Goal: Information Seeking & Learning: Learn about a topic

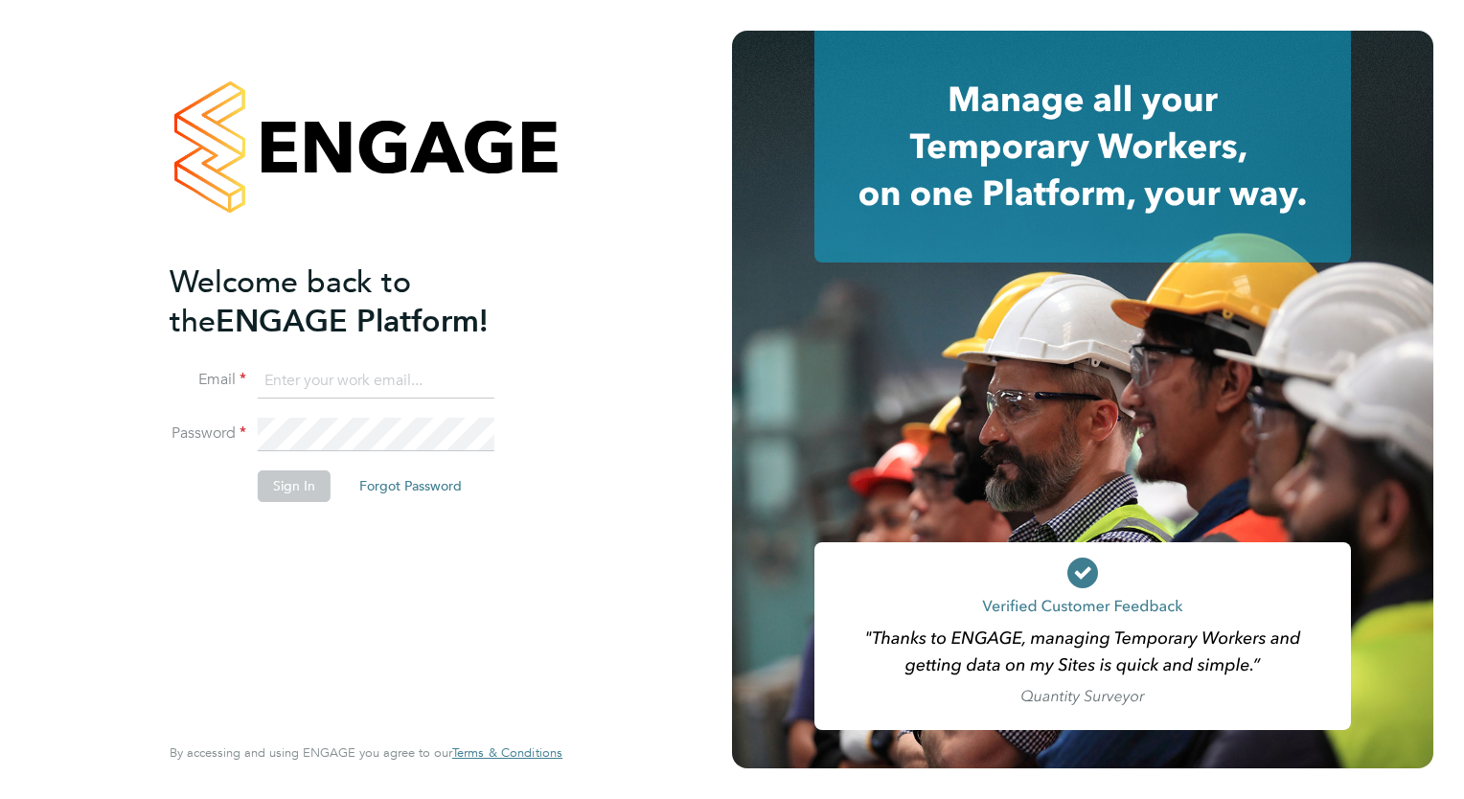
type input "tom.morgan@buildrec.com"
click at [273, 479] on button "Sign In" at bounding box center [294, 486] width 73 height 31
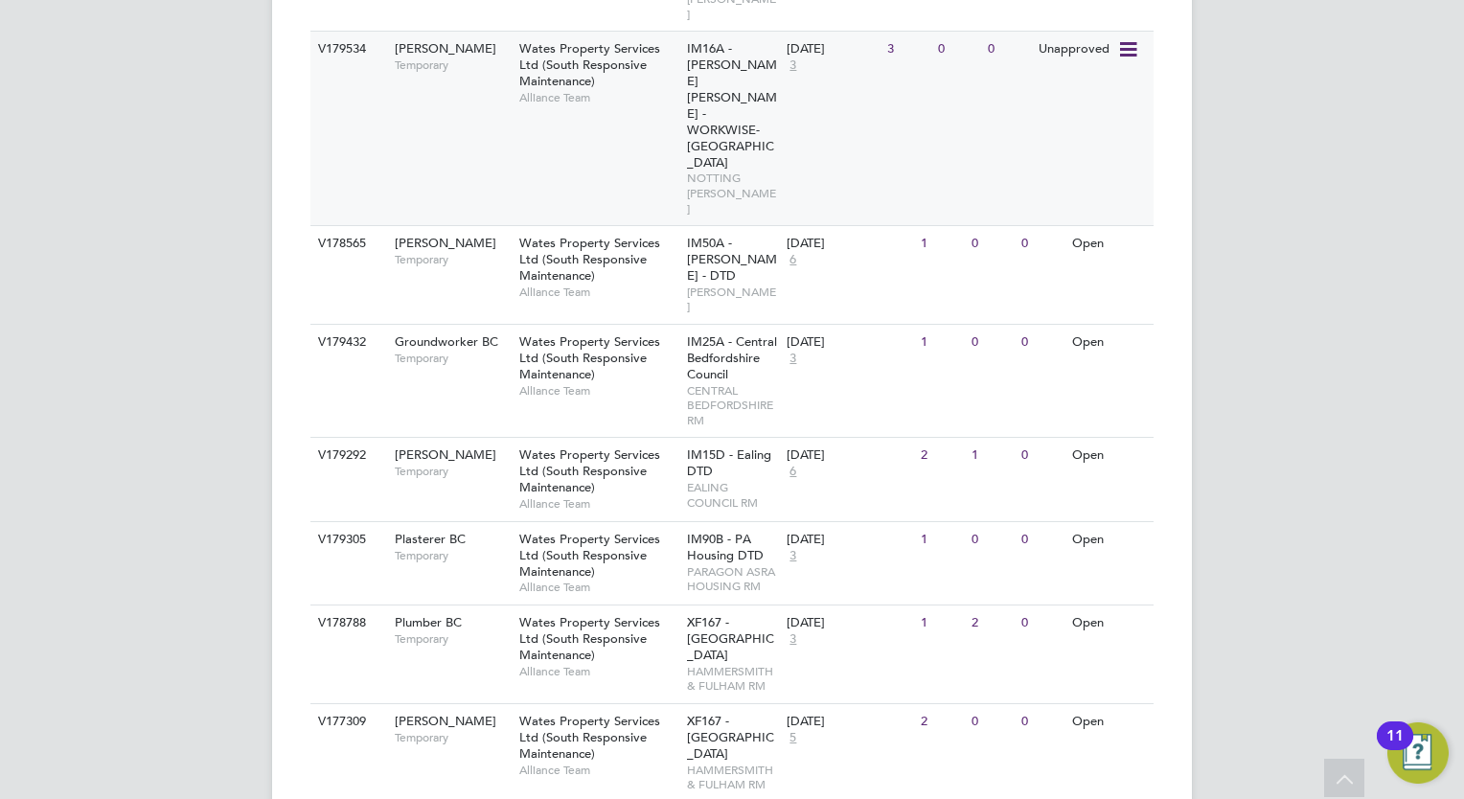
scroll to position [1054, 0]
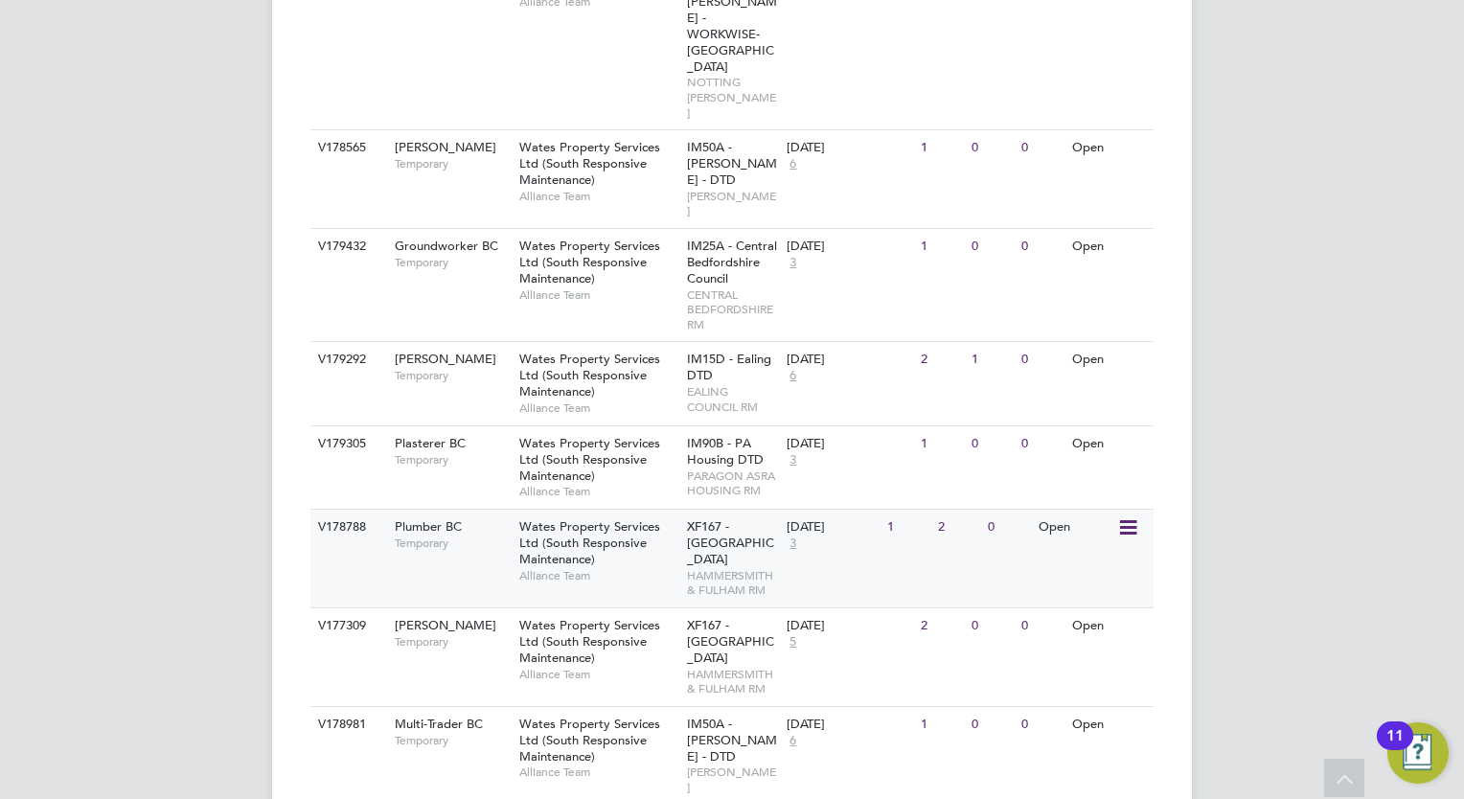
click at [499, 509] on div "V178788 Plumber BC Temporary Wates Property Services Ltd (South Responsive Main…" at bounding box center [731, 558] width 843 height 99
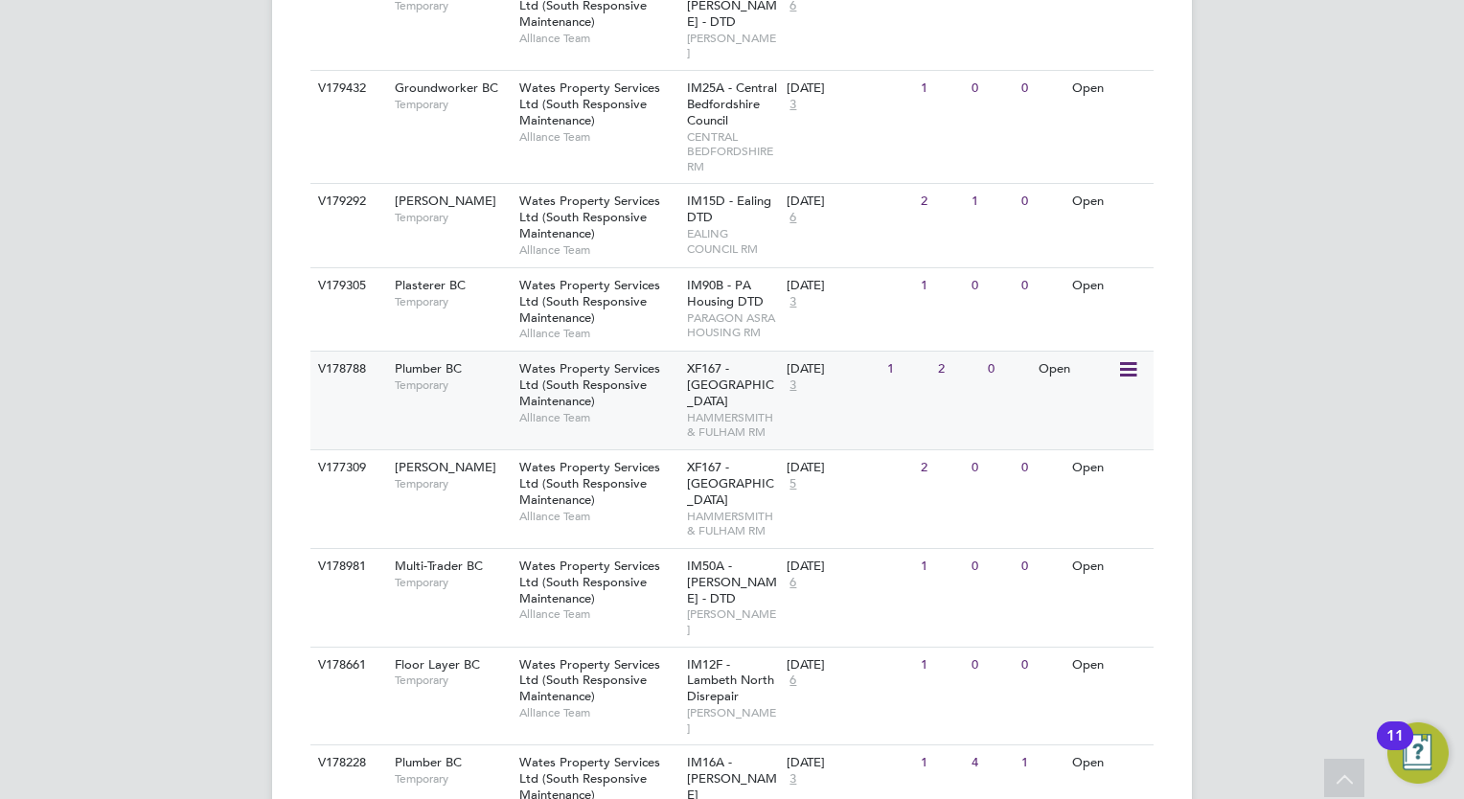
scroll to position [1437, 0]
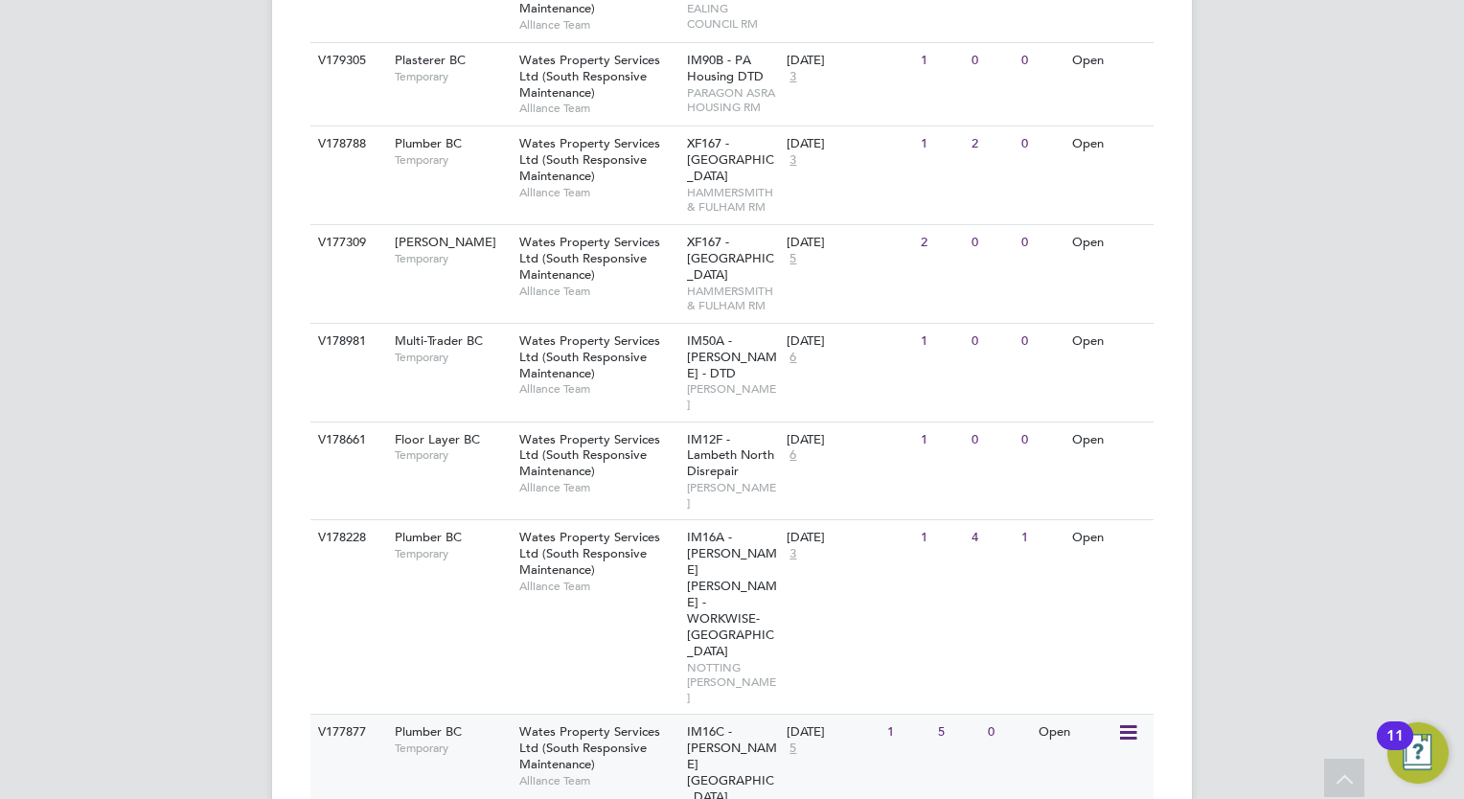
click at [471, 715] on div "Plumber BC Temporary" at bounding box center [447, 740] width 134 height 50
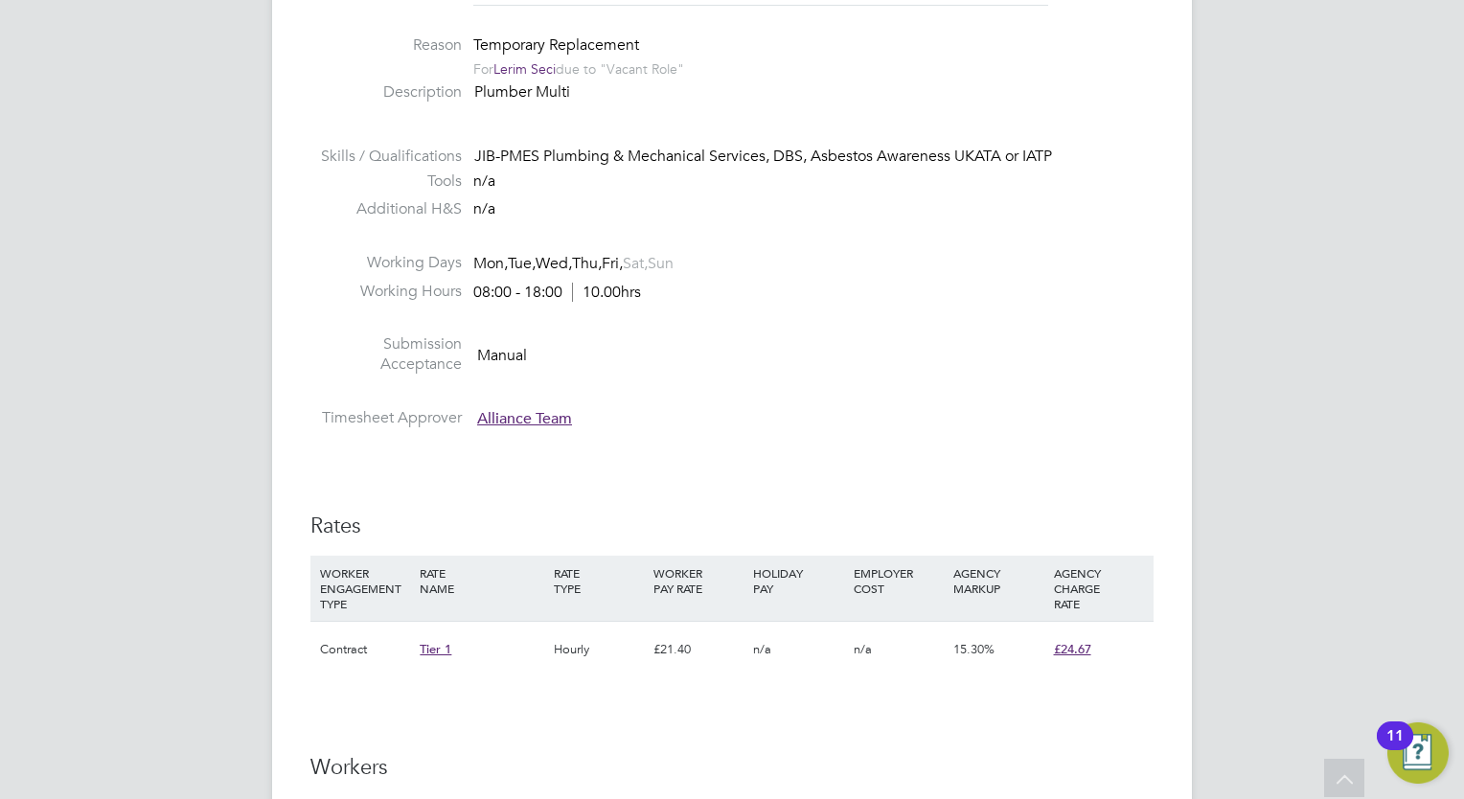
scroll to position [575, 0]
